Goal: Go to known website: Go to known website

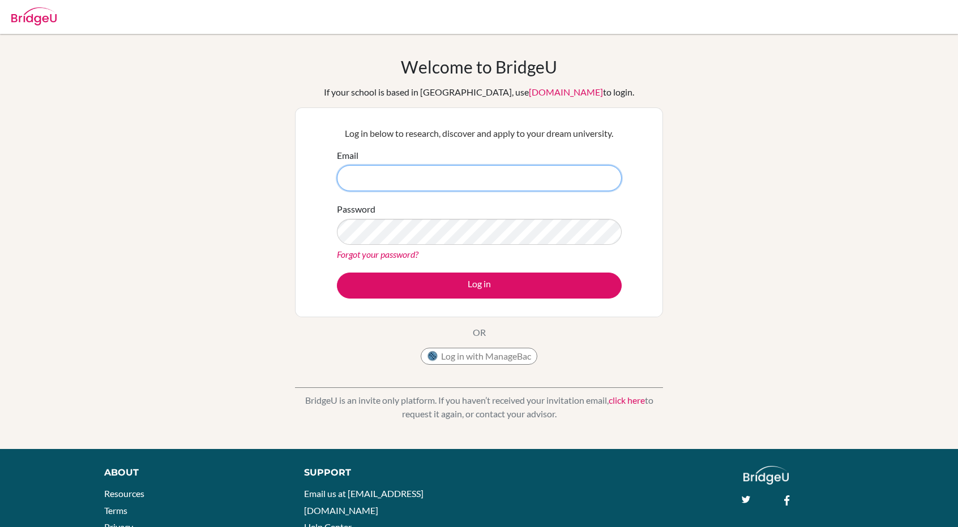
click at [524, 179] on input "Email" at bounding box center [479, 178] width 285 height 26
type input "27ekim@student.uiszc.org"
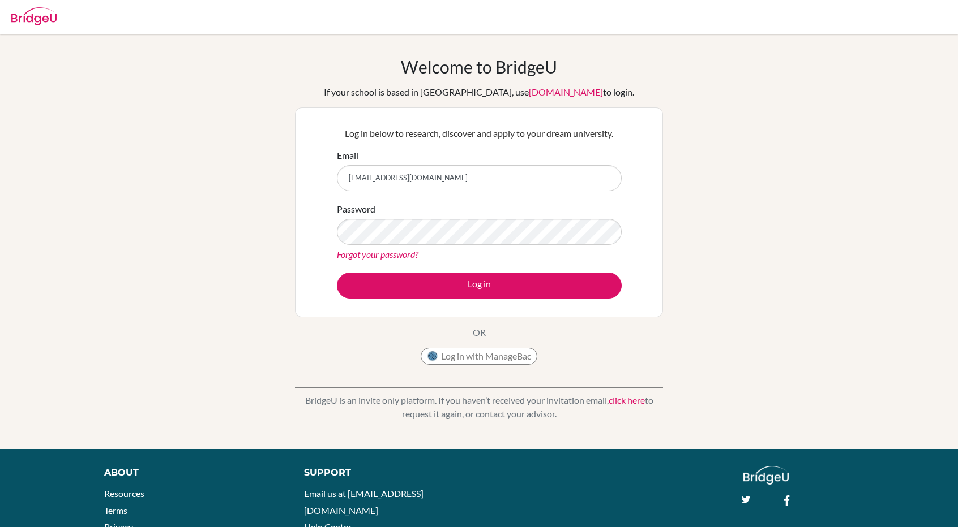
click at [501, 248] on div "Forgot your password?" at bounding box center [479, 255] width 285 height 14
click at [498, 358] on button "Log in with ManageBac" at bounding box center [478, 356] width 117 height 17
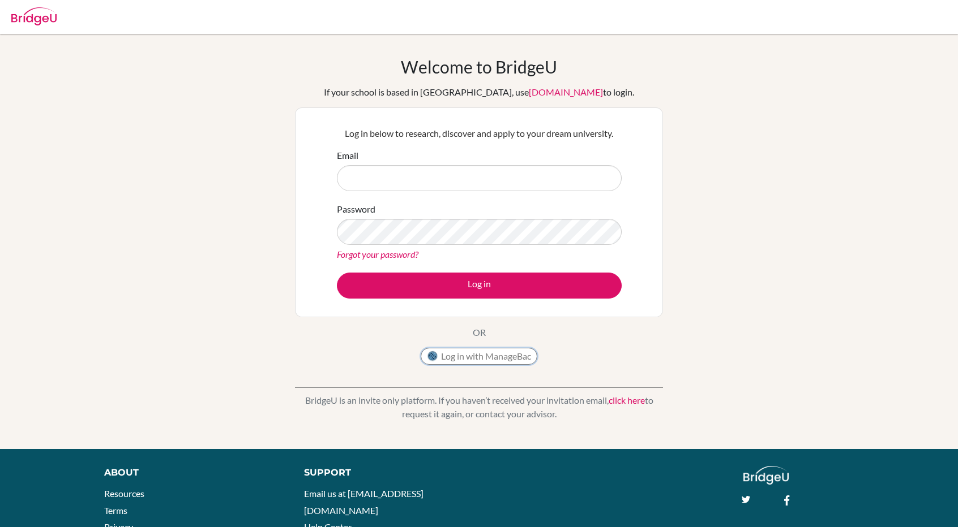
click at [498, 358] on button "Log in with ManageBac" at bounding box center [478, 356] width 117 height 17
